Goal: Task Accomplishment & Management: Complete application form

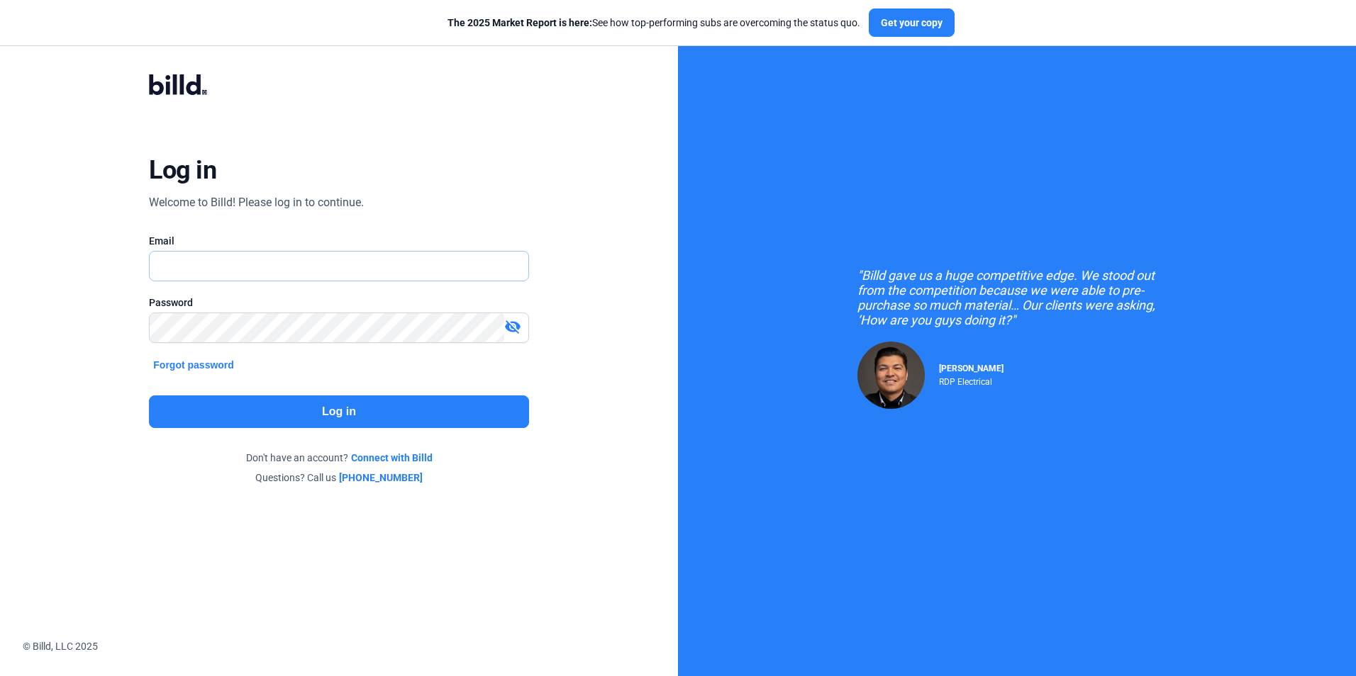
type input "[PERSON_NAME][EMAIL_ADDRESS][DOMAIN_NAME]"
click at [350, 409] on button "Log in" at bounding box center [338, 412] width 379 height 33
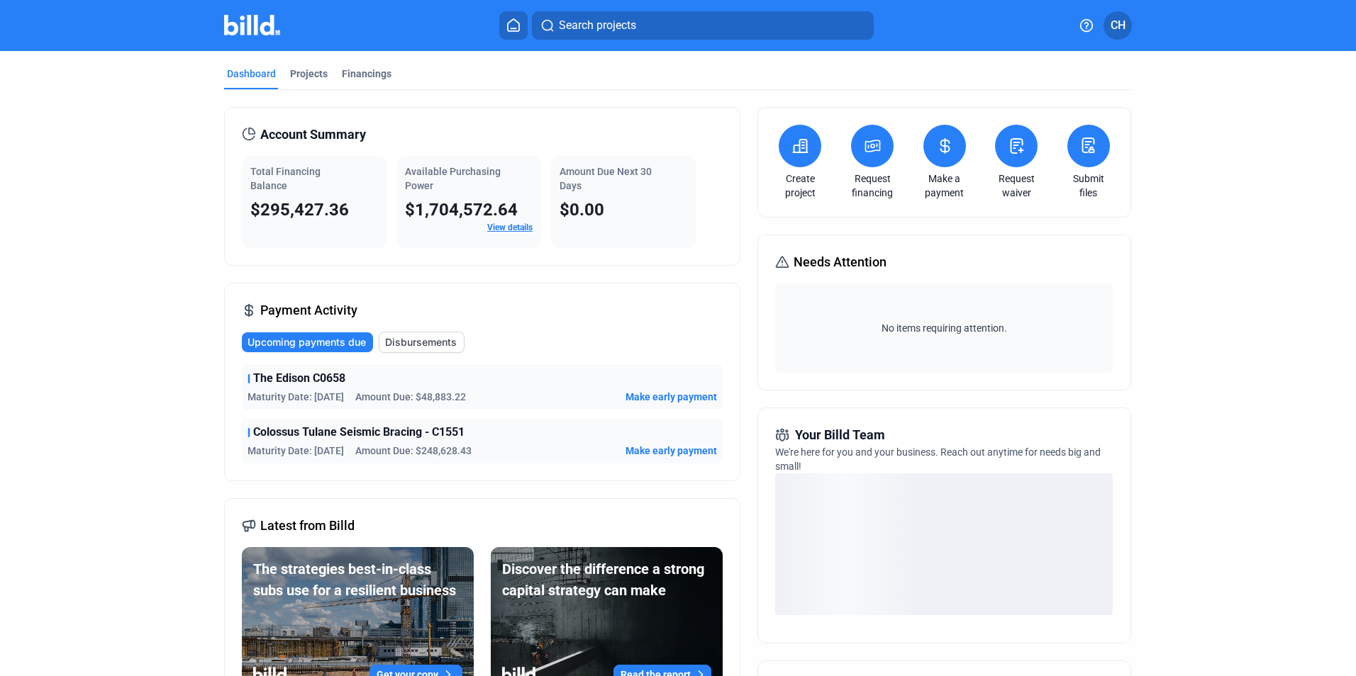
click at [795, 152] on icon at bounding box center [800, 146] width 14 height 13
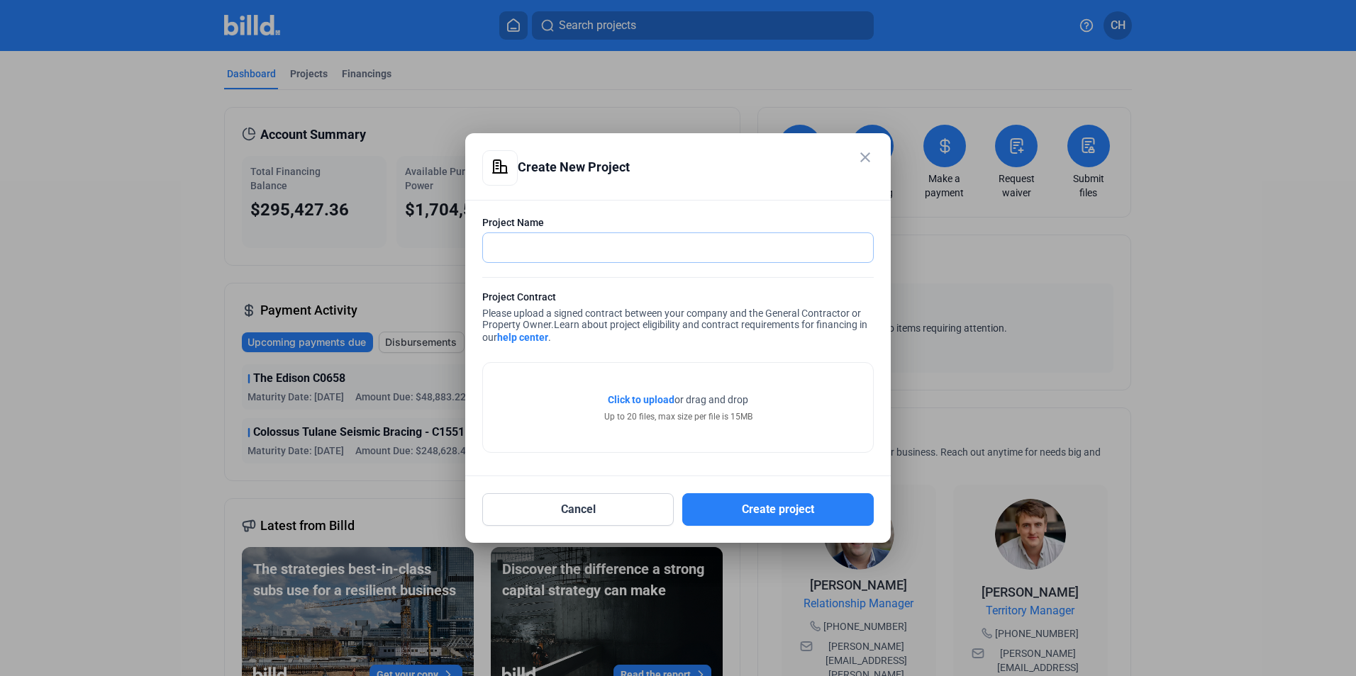
click at [666, 250] on input "text" at bounding box center [670, 247] width 374 height 29
type input "[PERSON_NAME] Warehouse - N0007"
click at [642, 398] on span "Click to upload" at bounding box center [641, 399] width 67 height 11
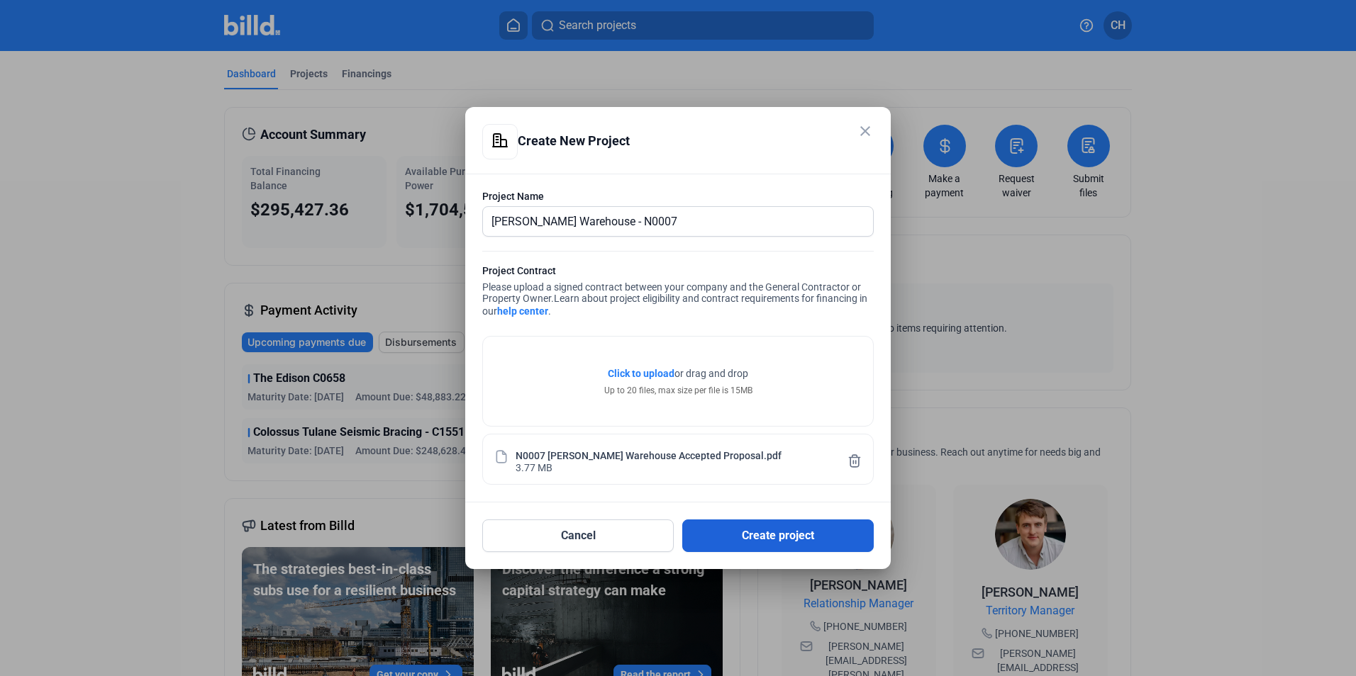
click at [785, 539] on button "Create project" at bounding box center [777, 536] width 191 height 33
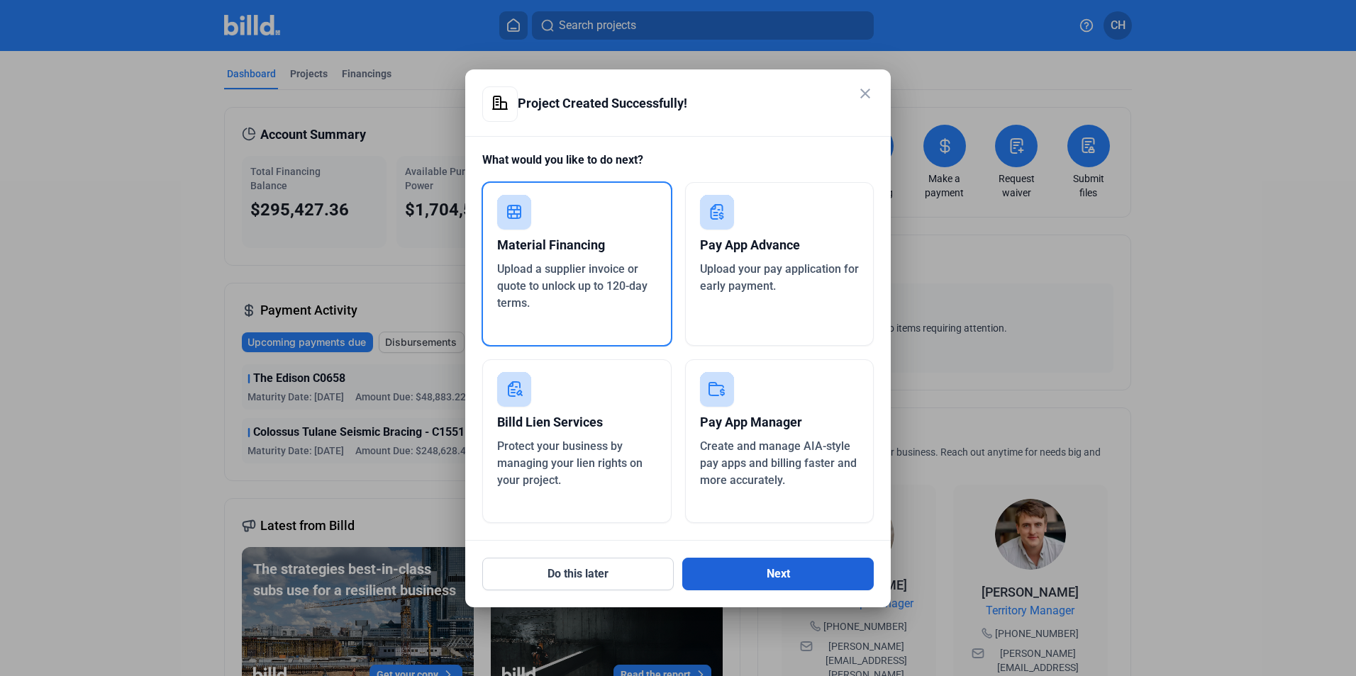
click at [795, 580] on button "Next" at bounding box center [777, 574] width 191 height 33
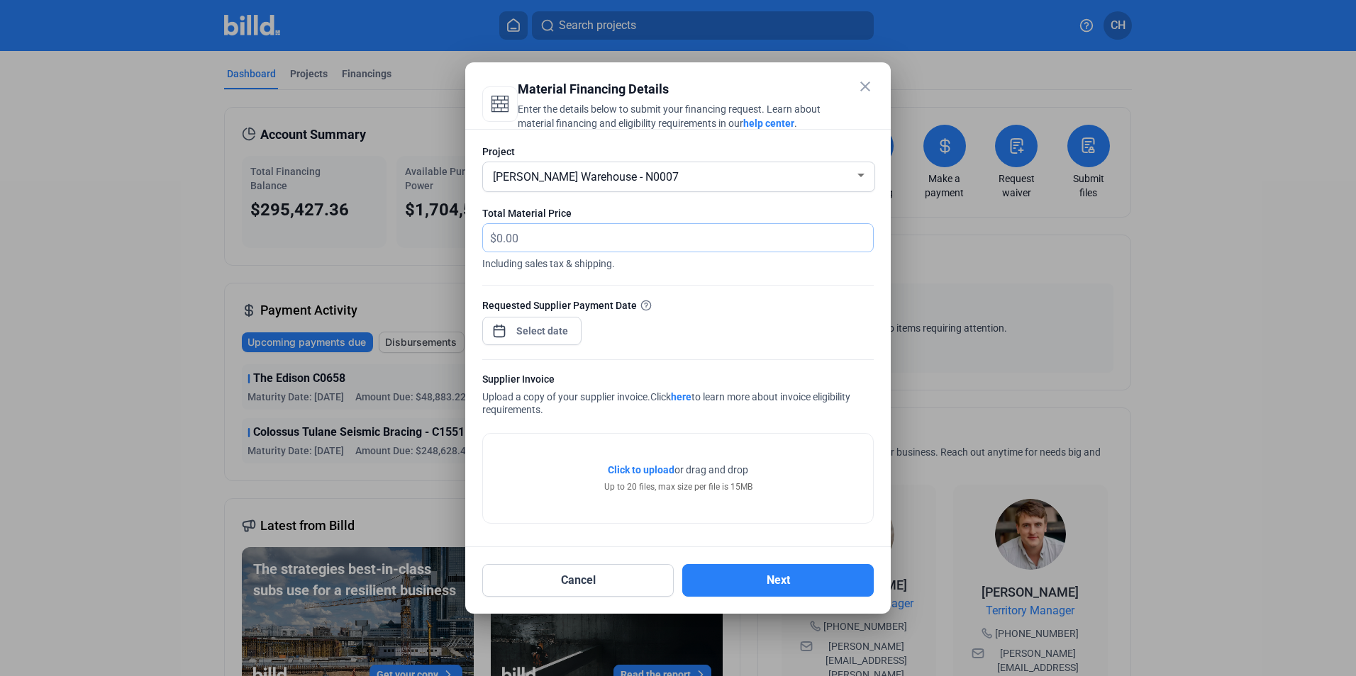
click at [573, 234] on input "text" at bounding box center [684, 238] width 377 height 28
type input "58,599.75"
click at [549, 332] on div "close Material Financing Details Enter the details below to submit your financi…" at bounding box center [678, 338] width 1356 height 676
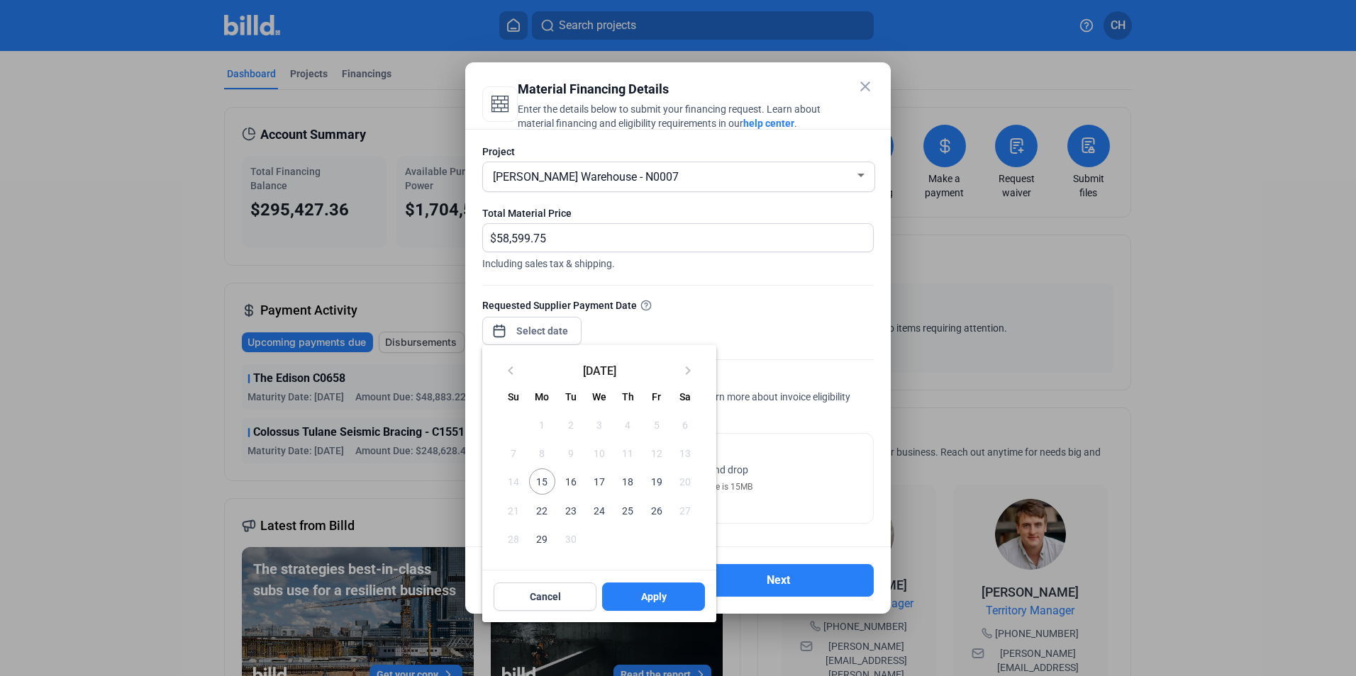
click at [535, 327] on div at bounding box center [678, 338] width 1356 height 676
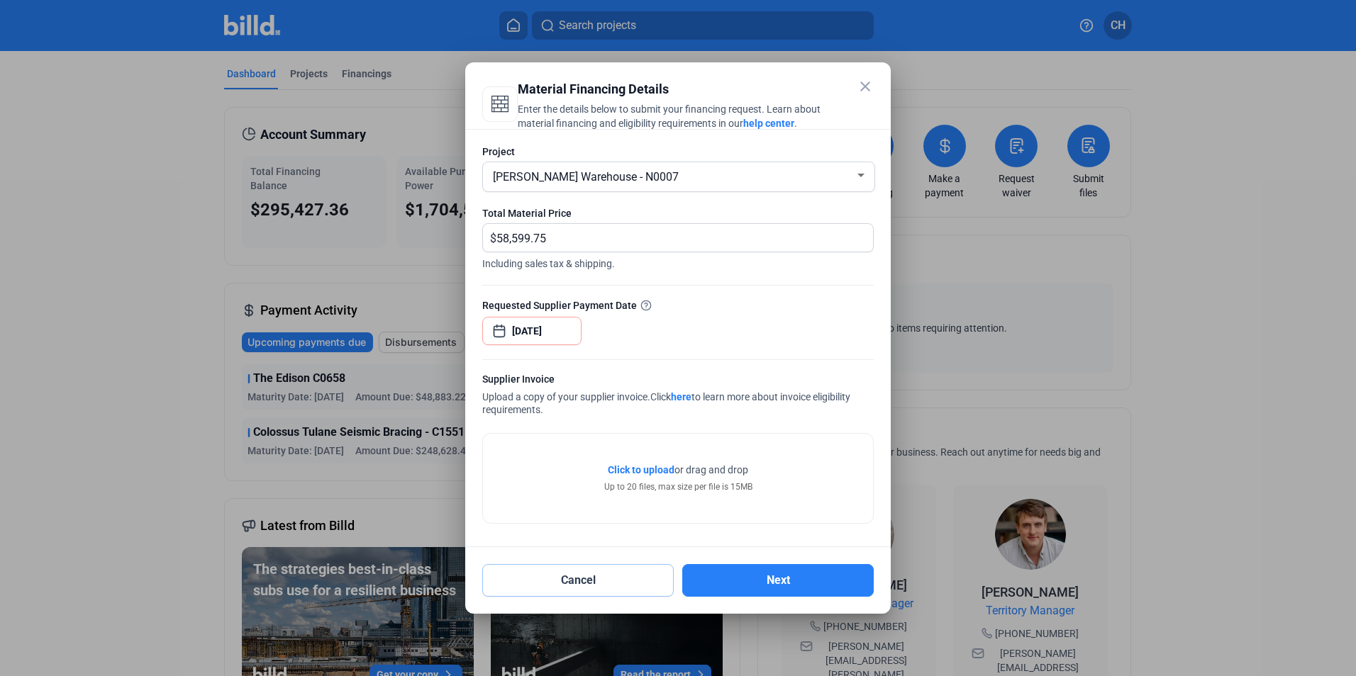
type input "[DATE]"
click at [527, 331] on div "close Material Financing Details Enter the details below to submit your financi…" at bounding box center [678, 338] width 1356 height 676
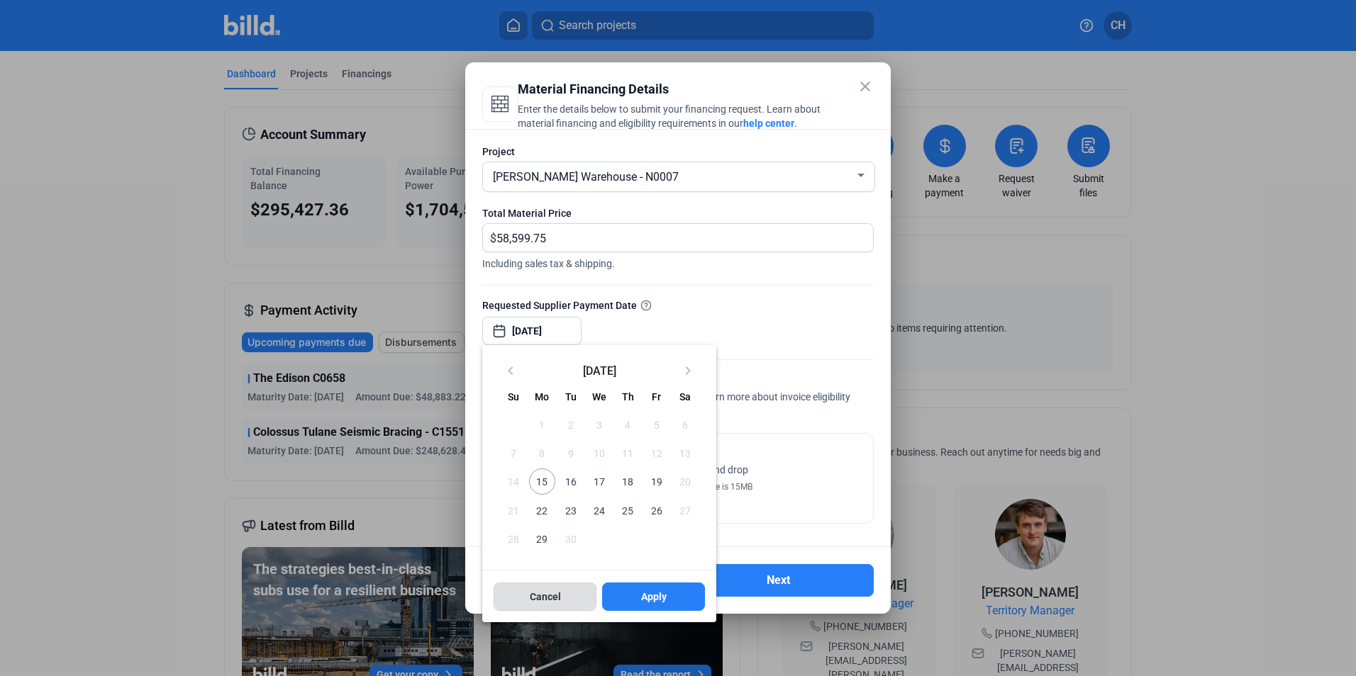
click at [548, 596] on span "Cancel" at bounding box center [545, 597] width 31 height 14
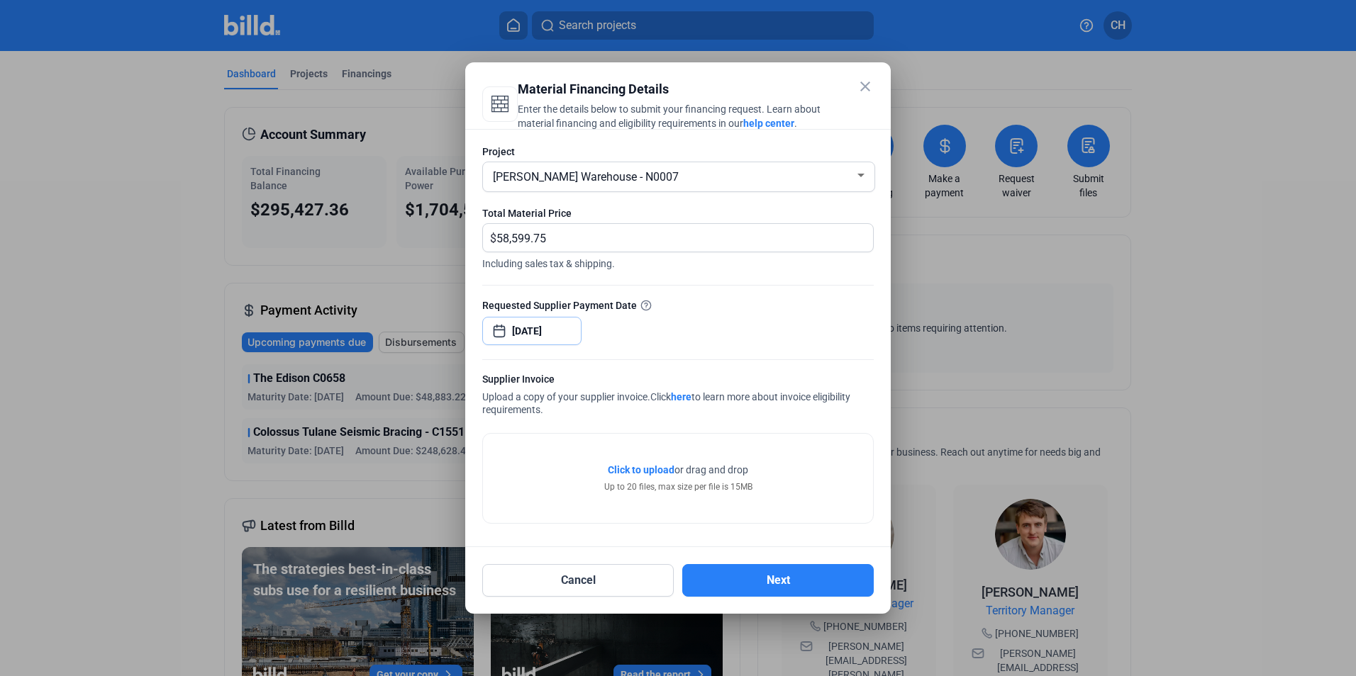
drag, startPoint x: 571, startPoint y: 330, endPoint x: 442, endPoint y: 335, distance: 129.1
click at [442, 335] on div "close Material Financing Details Enter the details below to submit your financi…" at bounding box center [678, 338] width 1356 height 676
type input "[DATE]"
click at [497, 331] on span "Open calendar" at bounding box center [499, 324] width 34 height 34
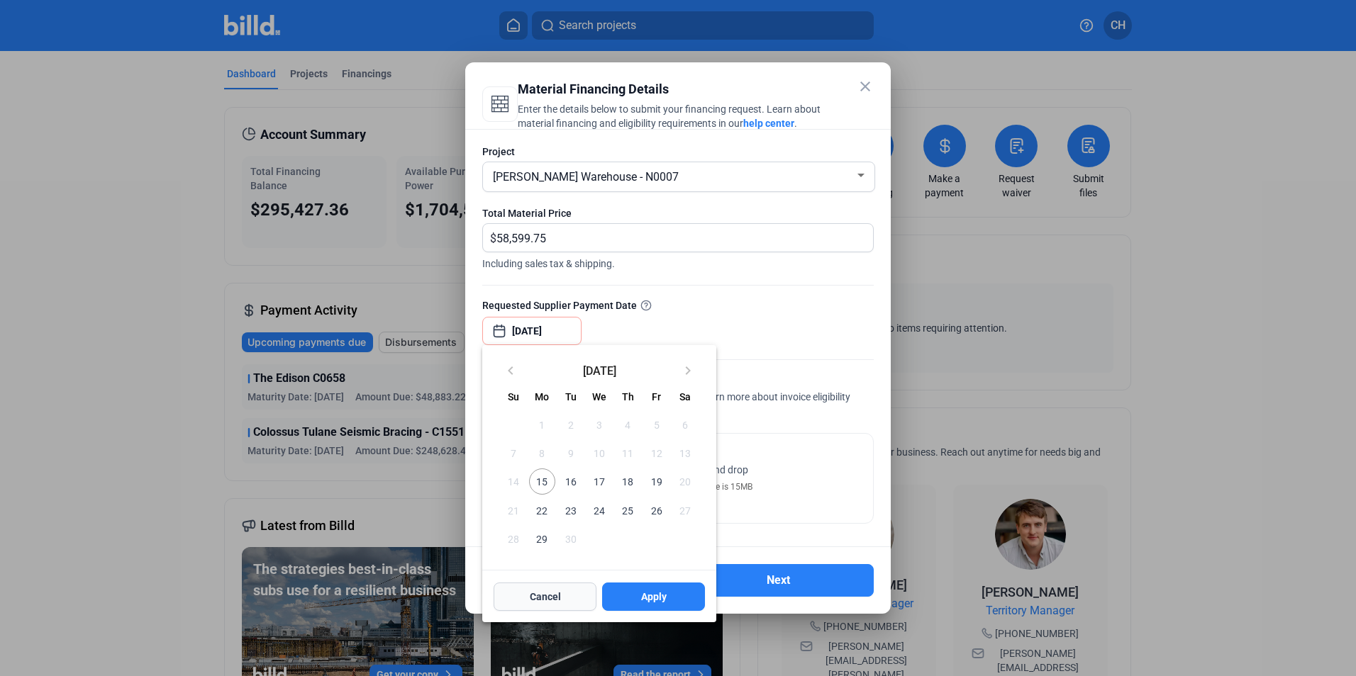
click at [555, 600] on span "Cancel" at bounding box center [545, 597] width 31 height 14
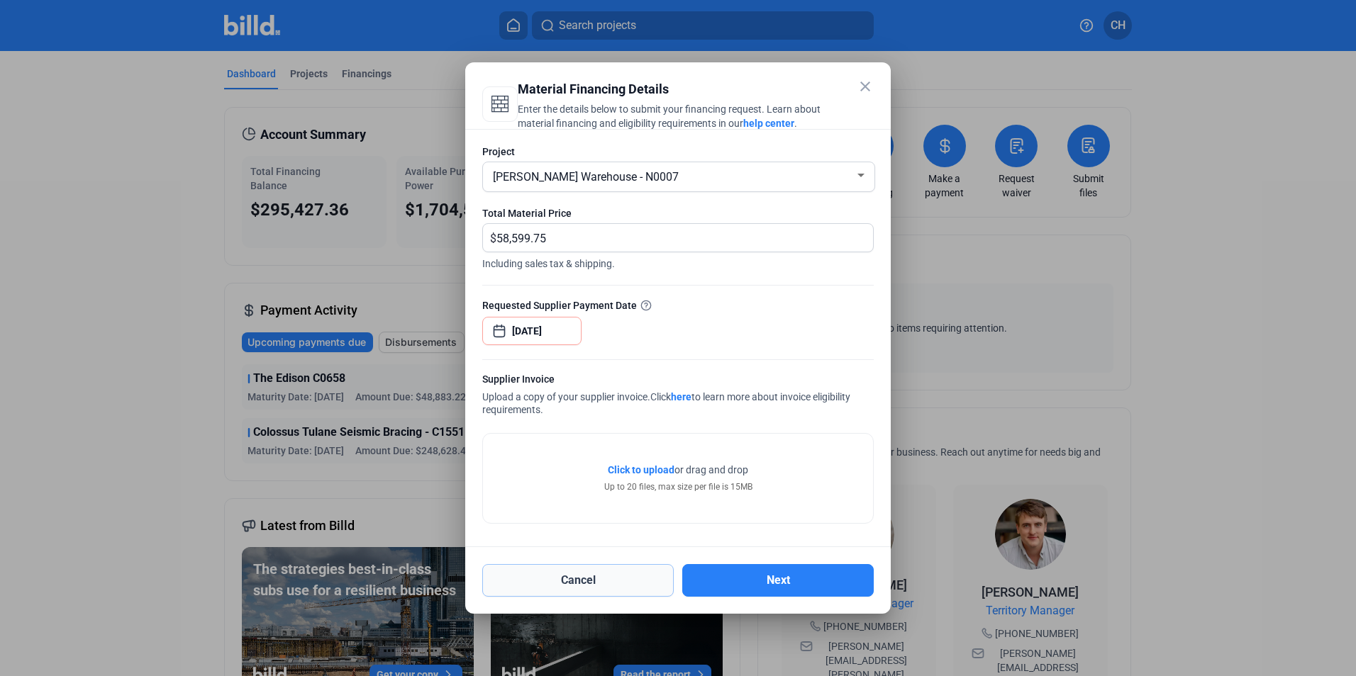
click at [588, 592] on button "Cancel" at bounding box center [577, 580] width 191 height 33
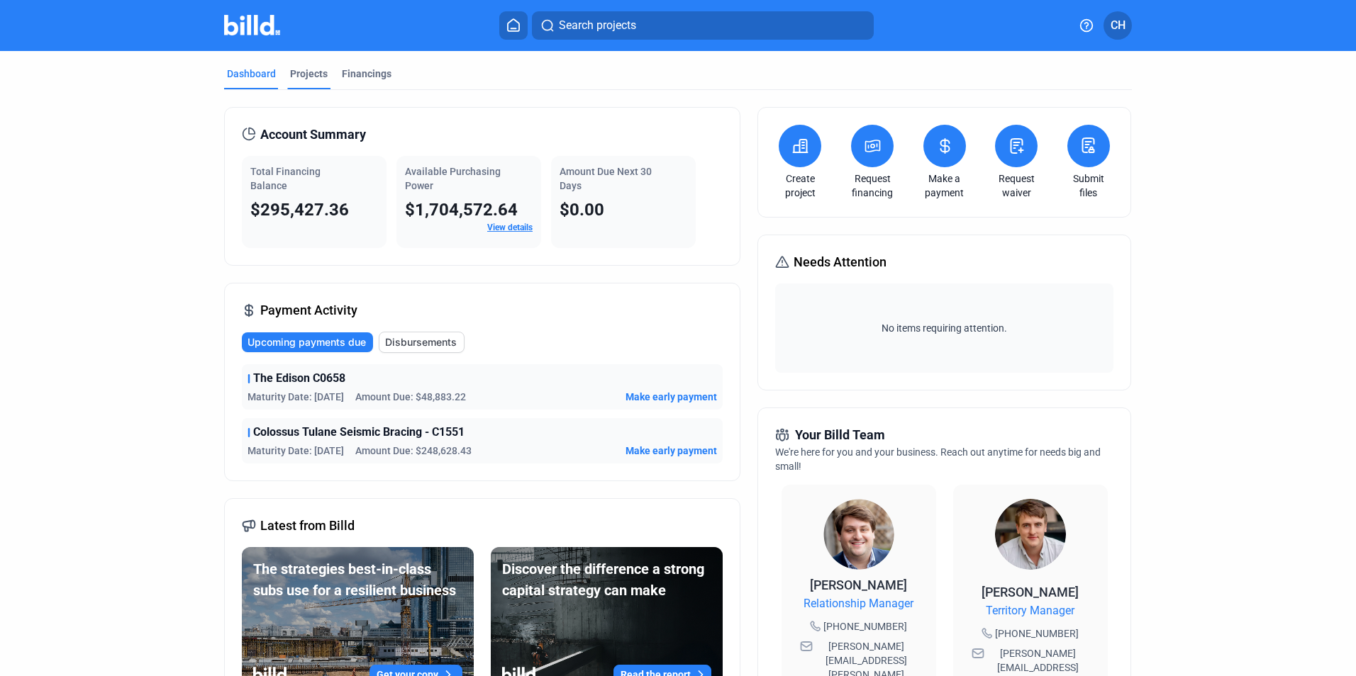
click at [299, 71] on div "Projects" at bounding box center [309, 74] width 38 height 14
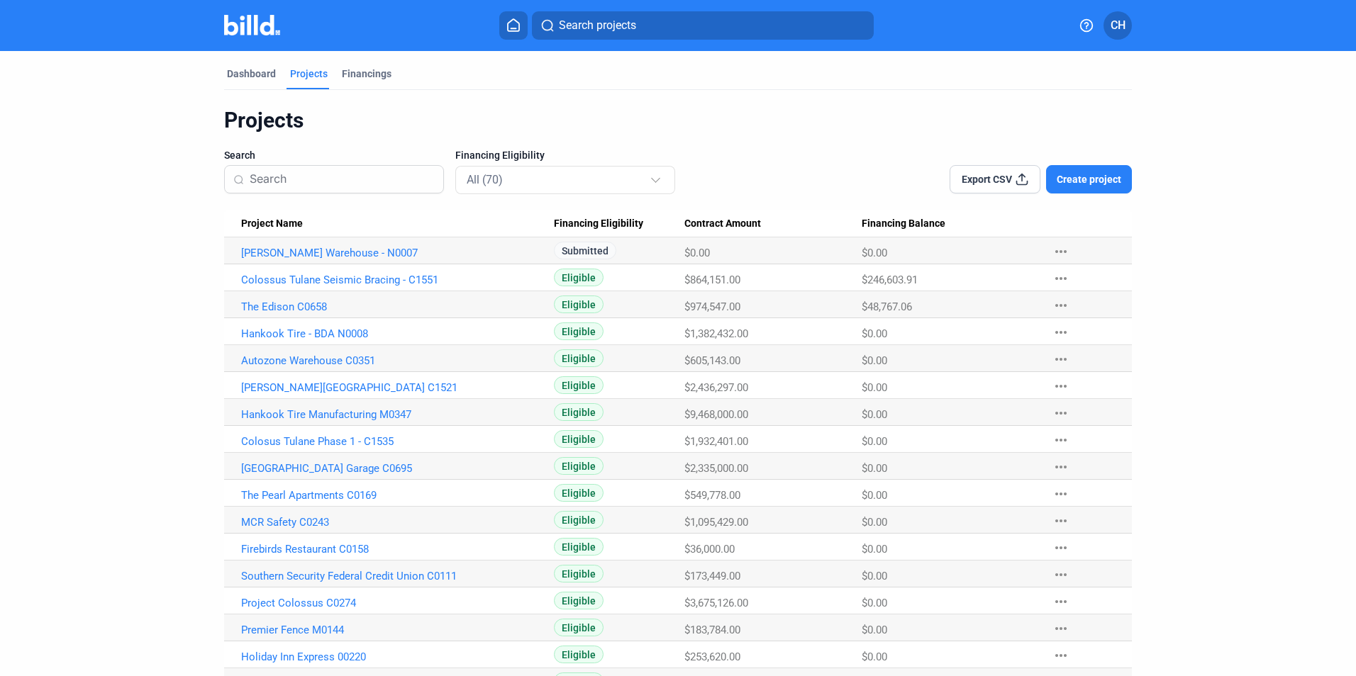
click at [295, 179] on input at bounding box center [342, 179] width 185 height 30
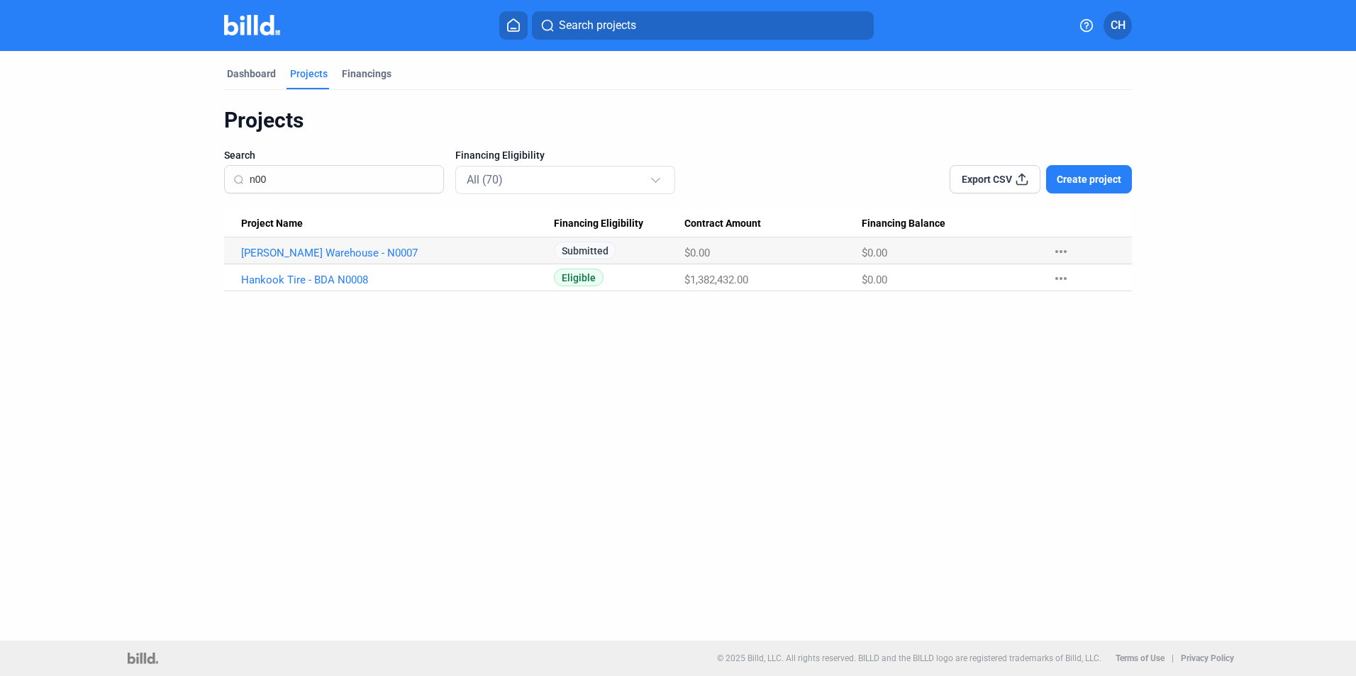
type input "n00"
